Goal: Check status: Check status

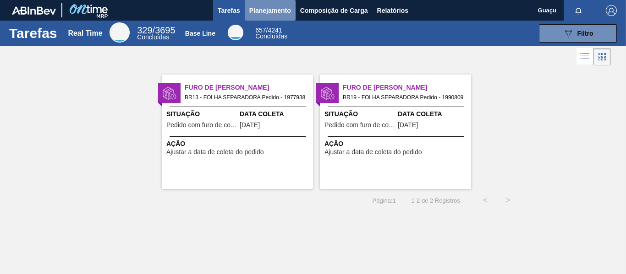
click at [256, 11] on span "Planejamento" at bounding box center [270, 10] width 42 height 11
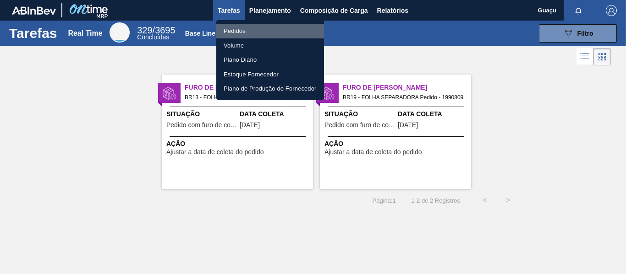
click at [245, 28] on li "Pedidos" at bounding box center [270, 31] width 108 height 15
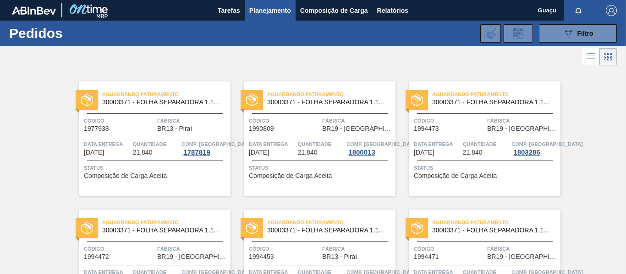
click at [186, 156] on div "1787819" at bounding box center [196, 152] width 30 height 7
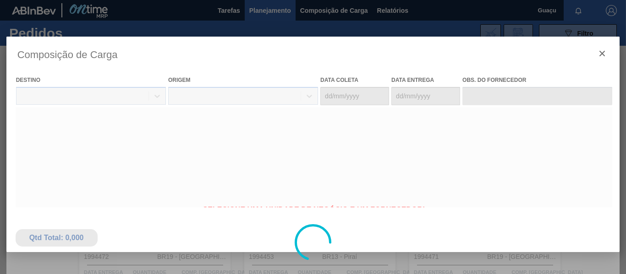
type coleta "[DATE]"
type entrega "[DATE]"
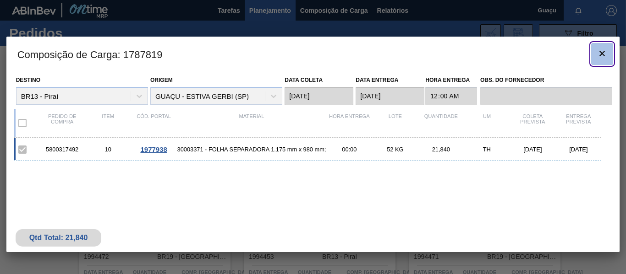
click at [603, 51] on icon "botão de ícone" at bounding box center [602, 53] width 11 height 11
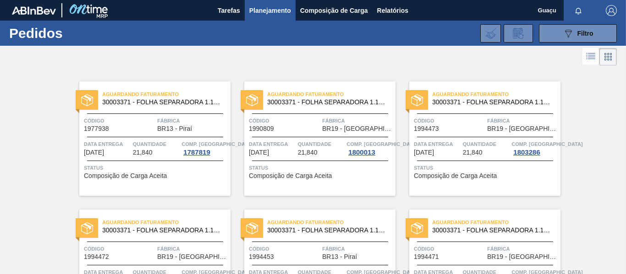
click at [161, 151] on div "Quantidade 21,840" at bounding box center [156, 148] width 47 height 16
